Goal: Task Accomplishment & Management: Use online tool/utility

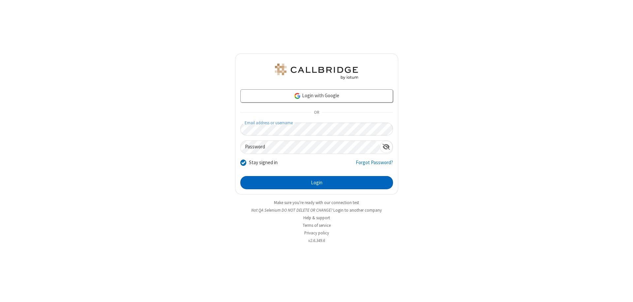
click at [317, 183] on button "Login" at bounding box center [317, 182] width 153 height 13
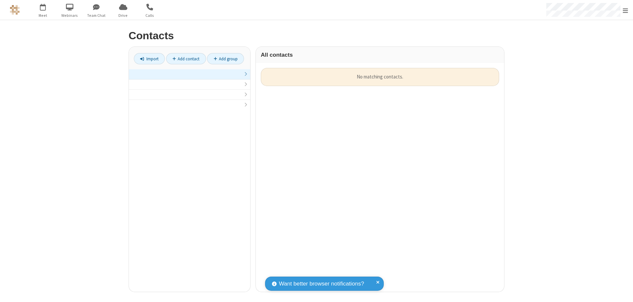
click at [190, 78] on link at bounding box center [189, 74] width 121 height 10
click at [149, 59] on link "Import" at bounding box center [149, 58] width 31 height 11
